Goal: Navigation & Orientation: Find specific page/section

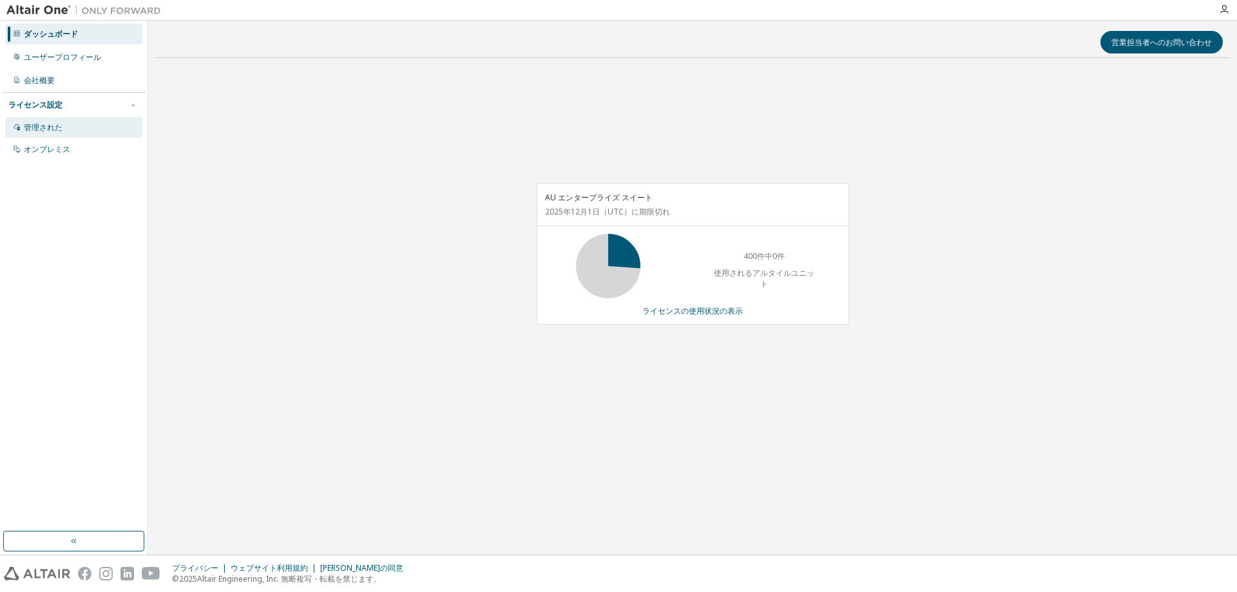
click at [64, 124] on div "管理された" at bounding box center [73, 127] width 137 height 21
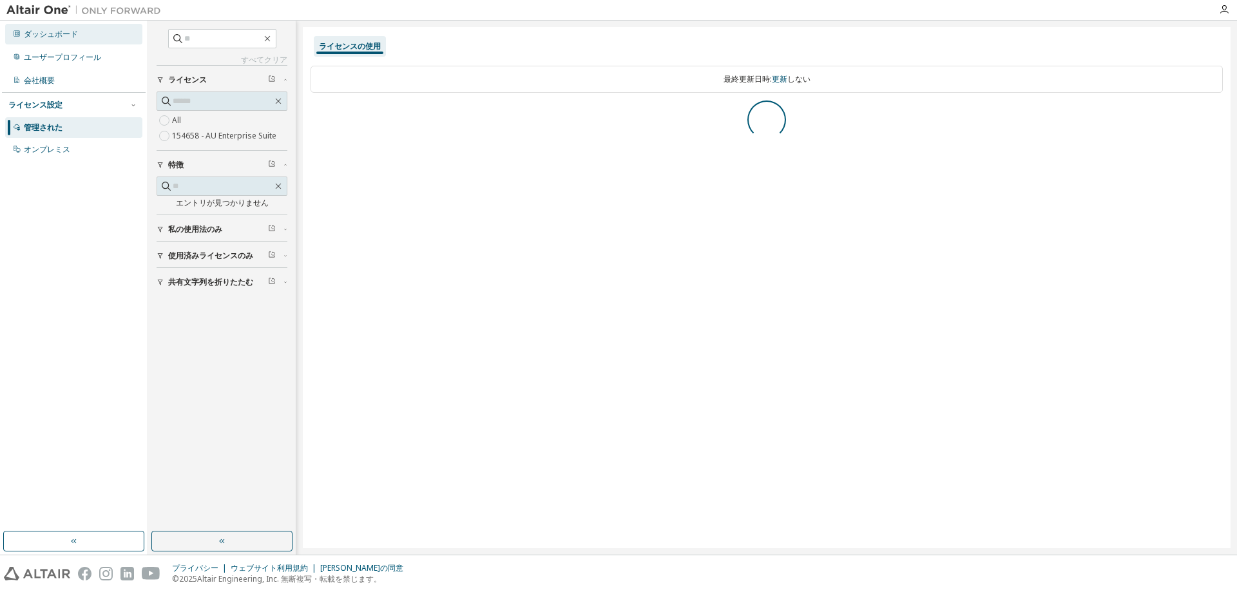
click at [108, 42] on div "ダッシュボード" at bounding box center [73, 34] width 137 height 21
